Goal: Book appointment/travel/reservation

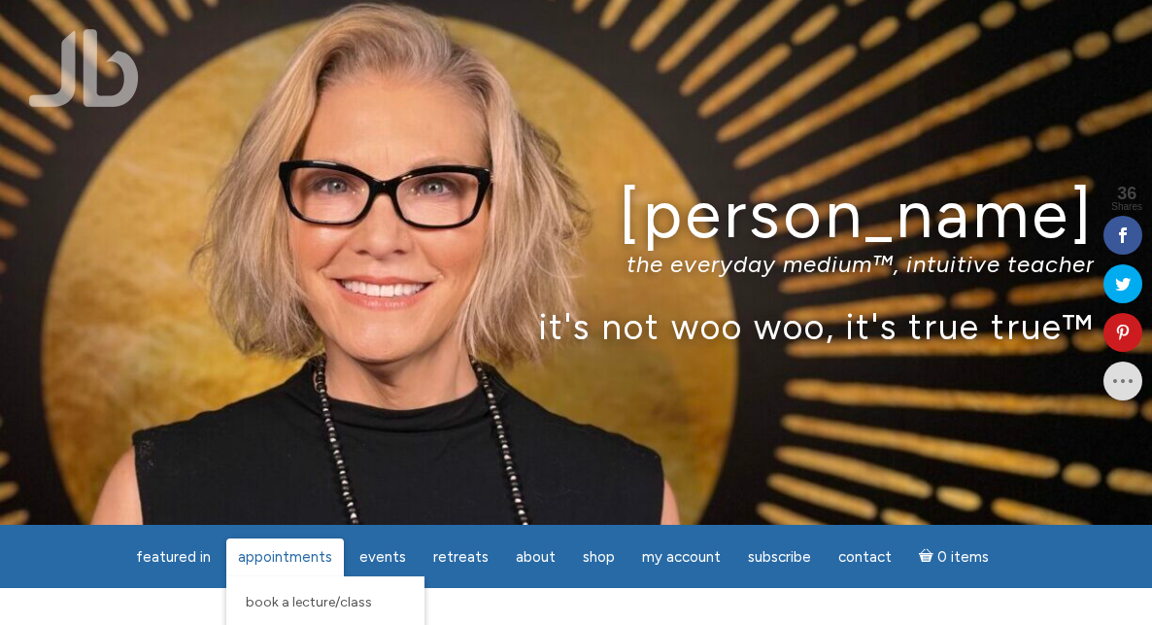
click at [304, 562] on span "Appointments" at bounding box center [285, 556] width 94 height 17
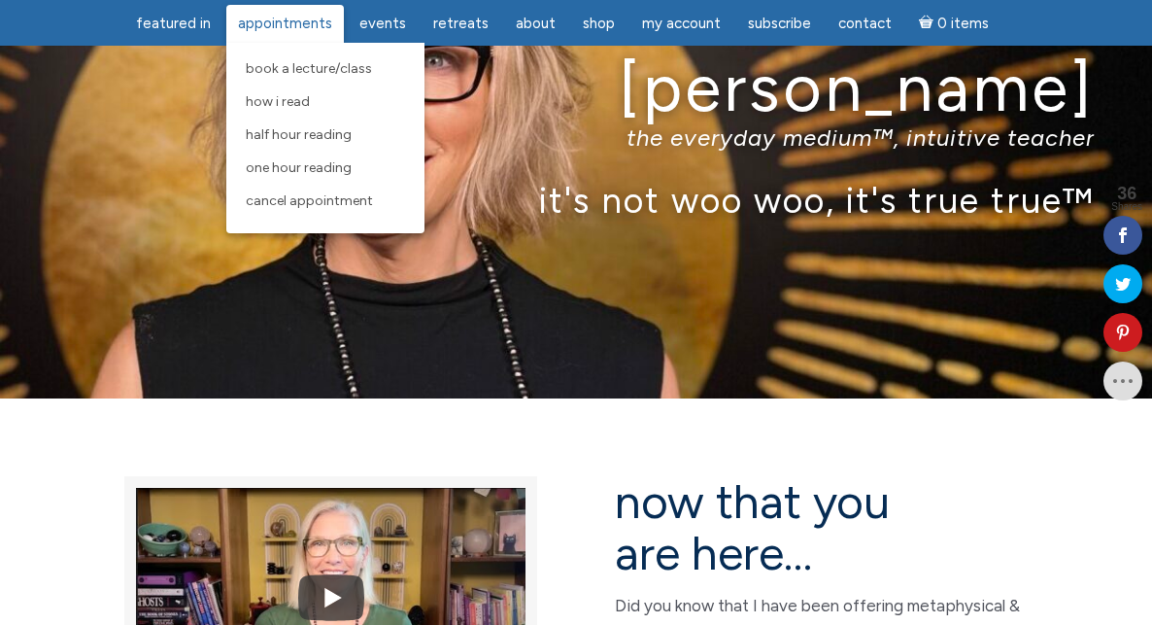
scroll to position [122, 0]
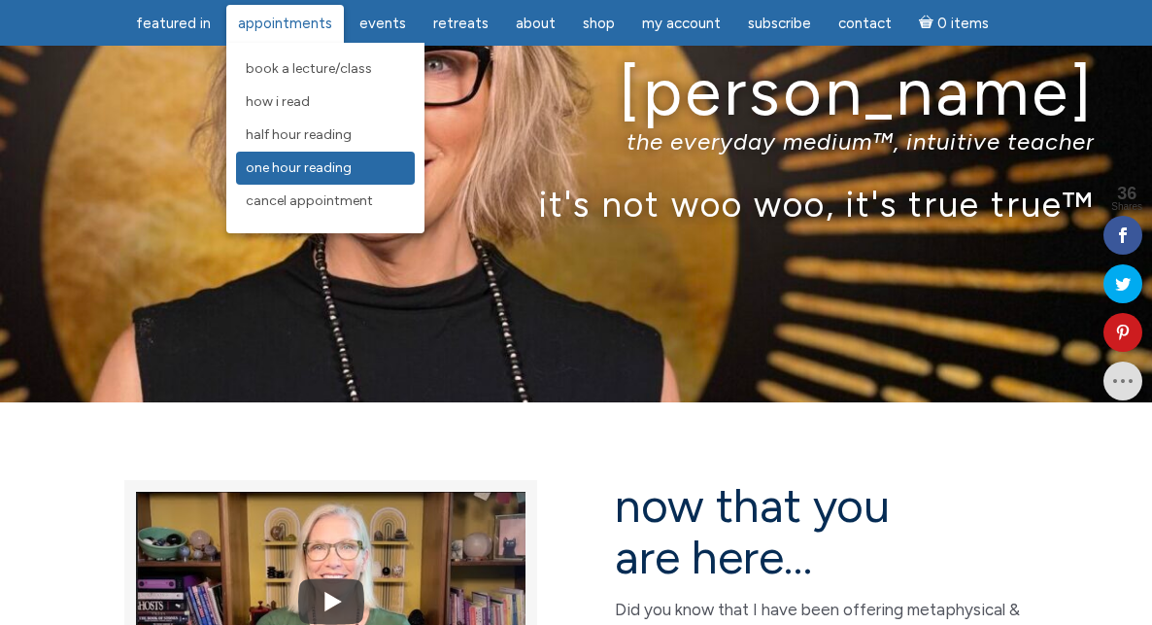
click at [292, 163] on span "One Hour Reading" at bounding box center [299, 167] width 106 height 17
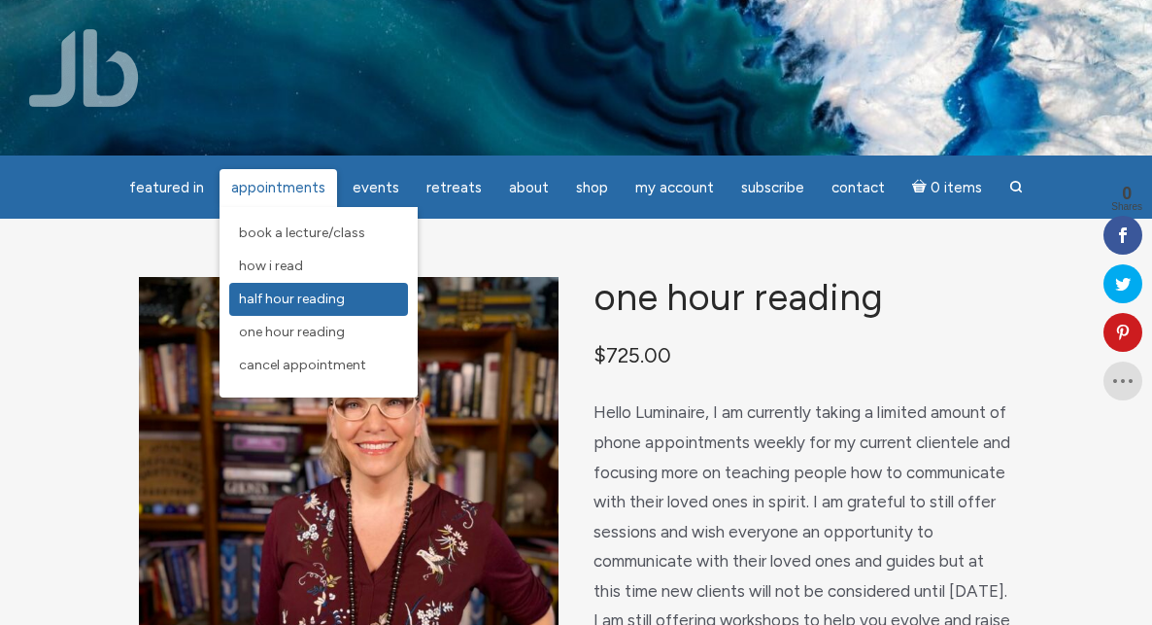
click at [309, 297] on span "Half Hour Reading" at bounding box center [292, 299] width 106 height 17
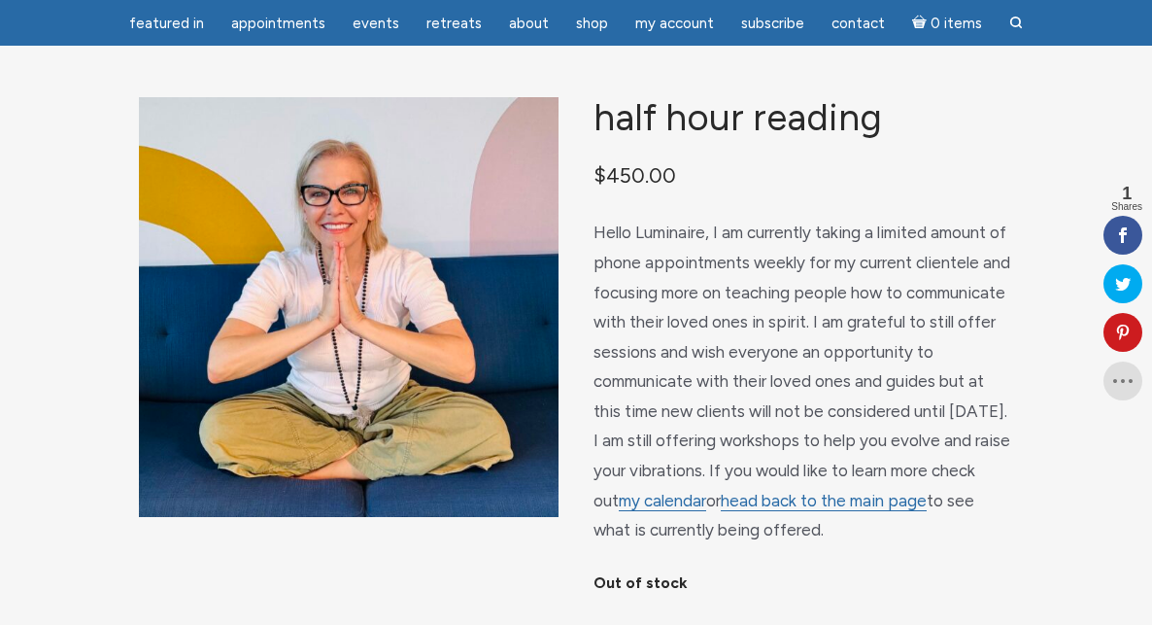
scroll to position [115, 0]
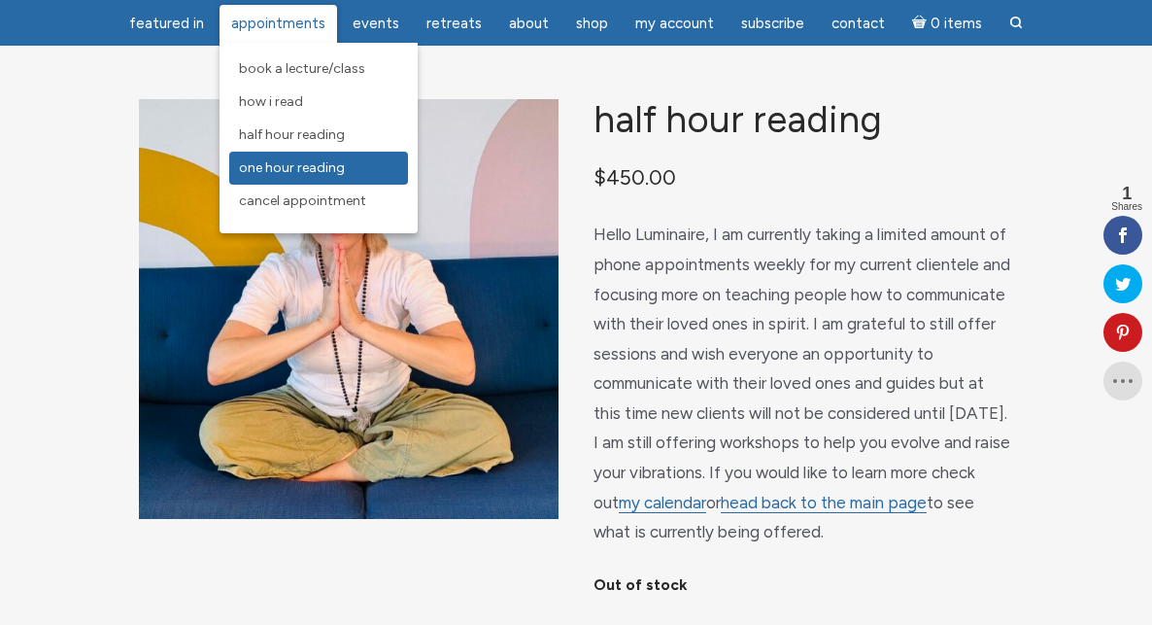
click at [286, 170] on span "One Hour Reading" at bounding box center [292, 167] width 106 height 17
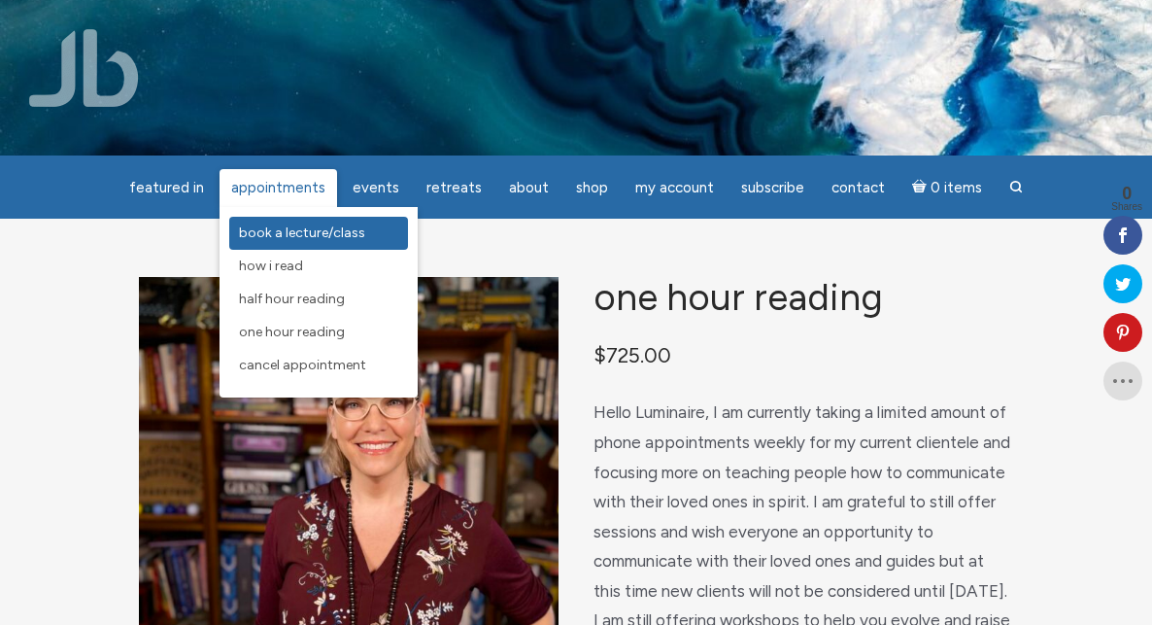
click at [287, 237] on span "Book a Lecture/Class" at bounding box center [302, 232] width 126 height 17
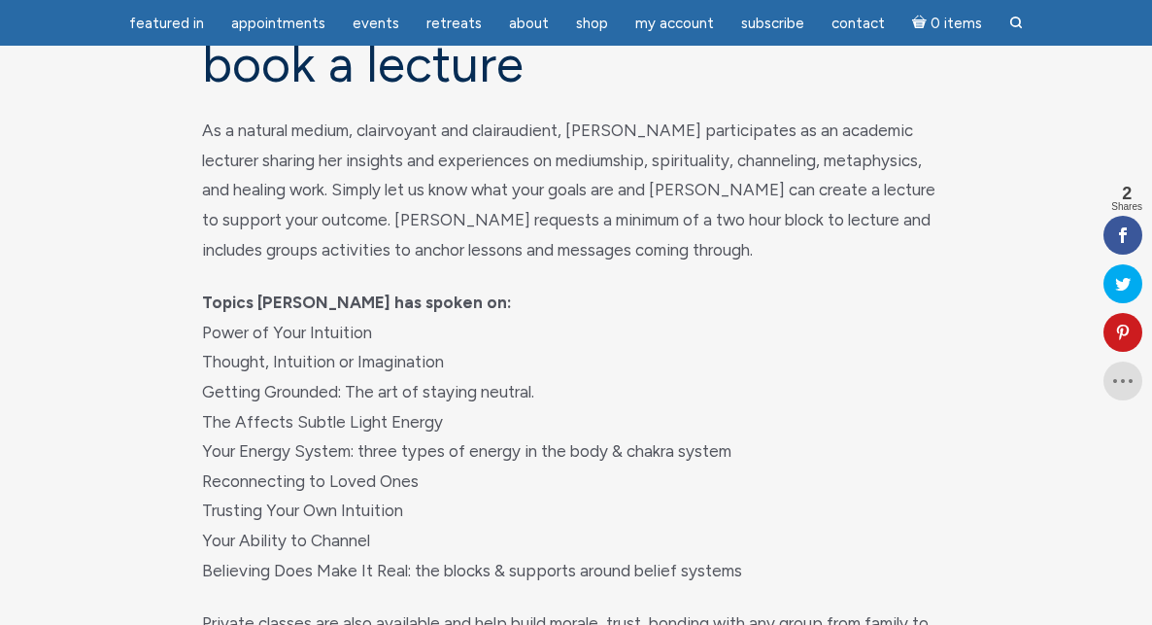
scroll to position [56, 0]
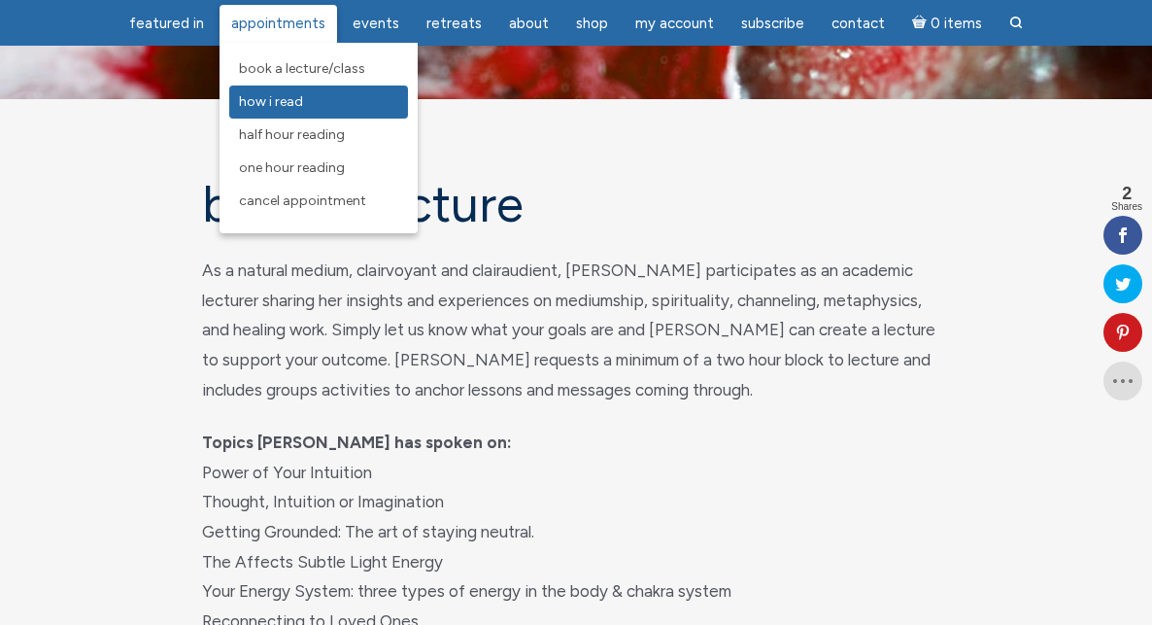
click at [303, 99] on span "How I Read" at bounding box center [271, 101] width 64 height 17
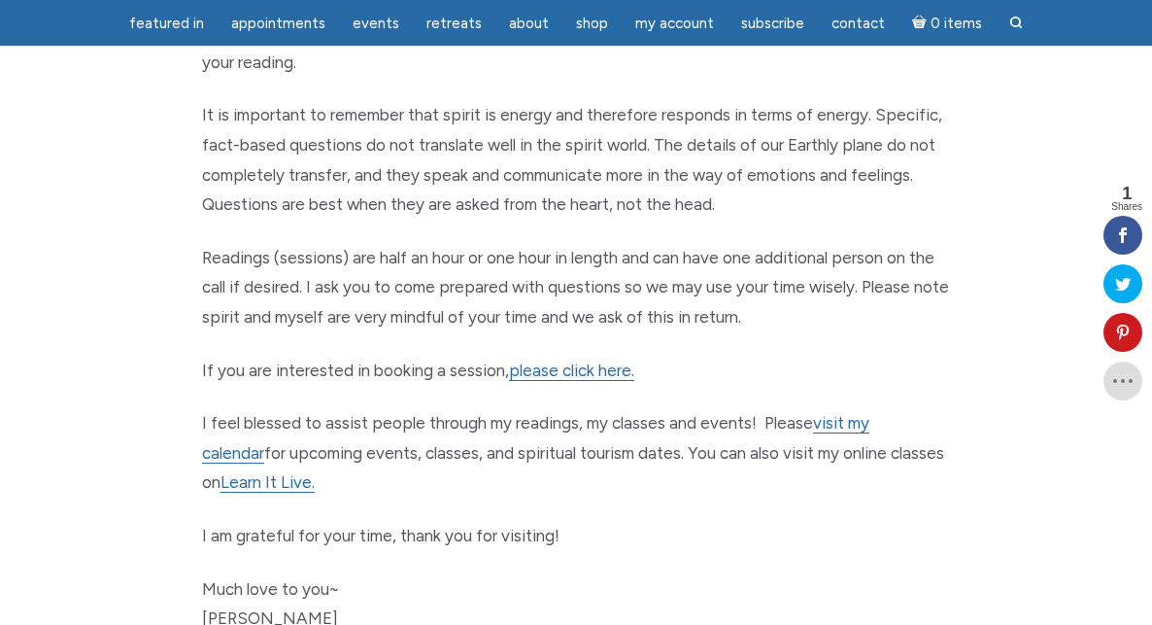
scroll to position [1248, 0]
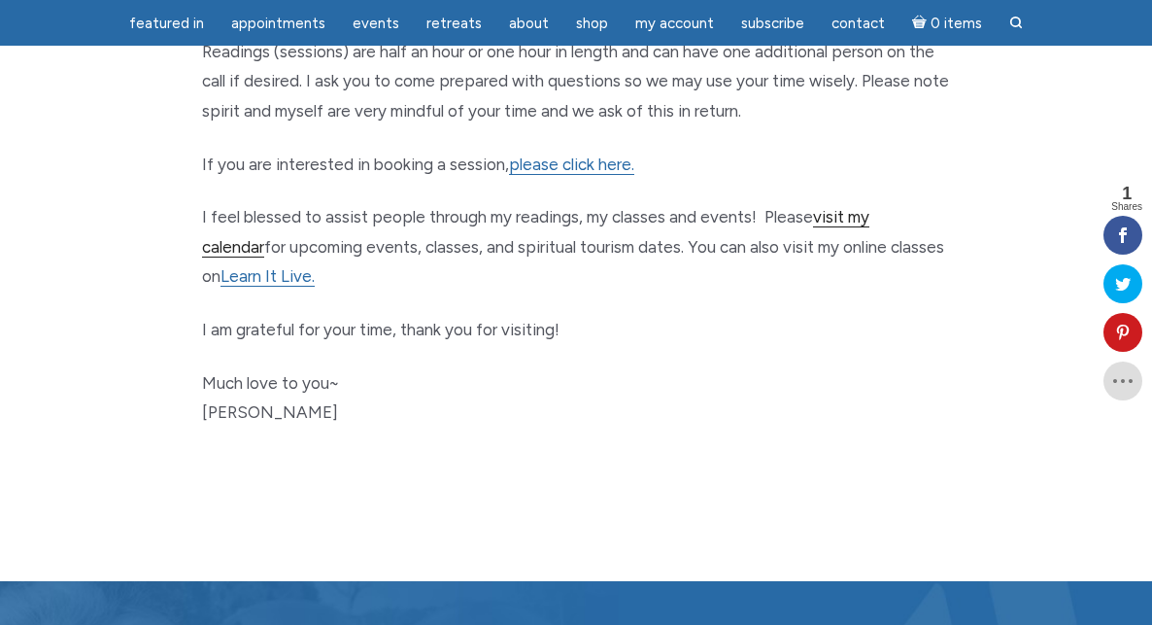
click at [870, 207] on link "visit my calendar" at bounding box center [535, 232] width 667 height 51
